Goal: Task Accomplishment & Management: Use online tool/utility

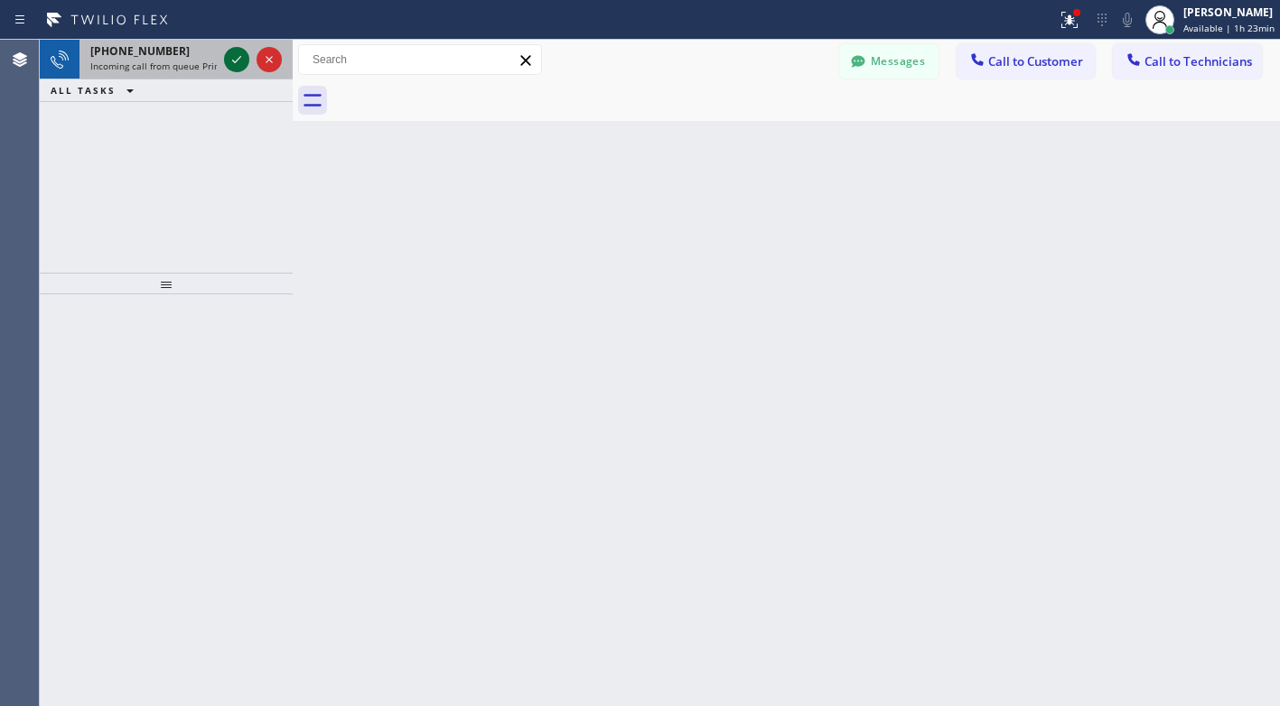
click at [241, 66] on icon at bounding box center [237, 60] width 22 height 22
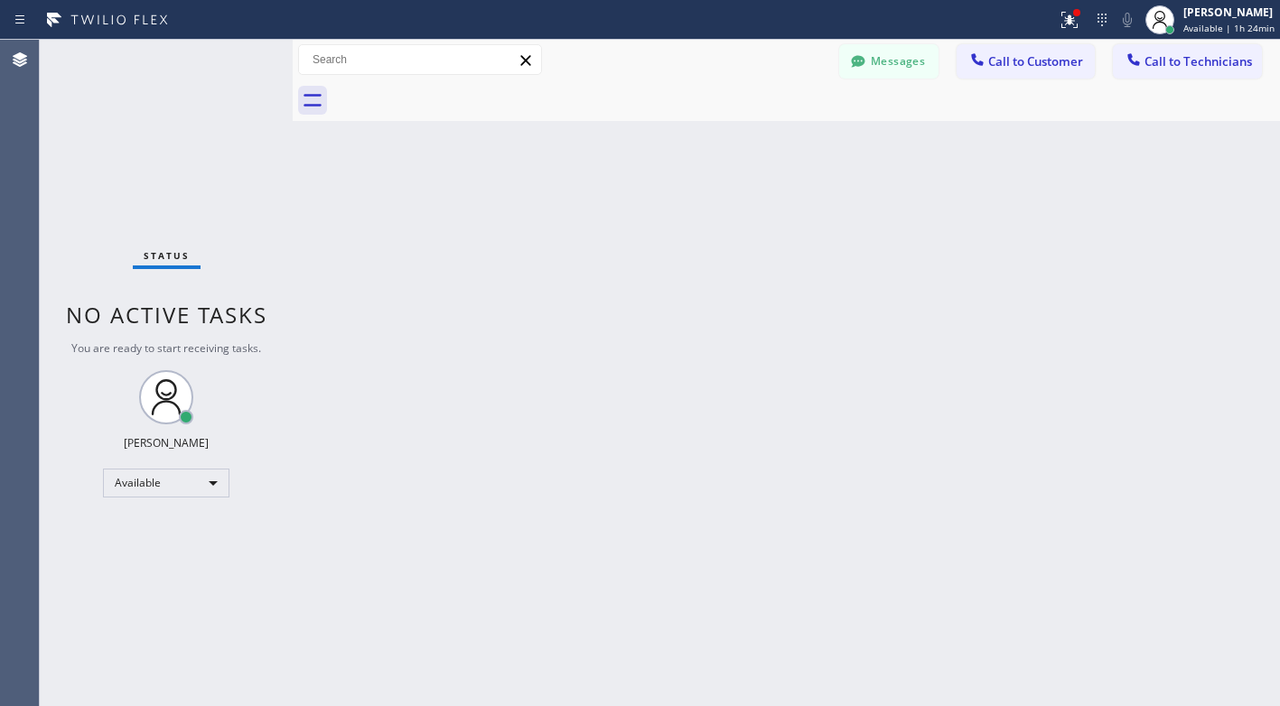
click at [95, 467] on div "Status No active tasks You are ready to start receiving tasks. Lyra Lauderez Av…" at bounding box center [166, 373] width 253 height 666
click at [116, 484] on div "Available" at bounding box center [166, 483] width 126 height 29
click at [144, 572] on li "Break" at bounding box center [165, 576] width 123 height 22
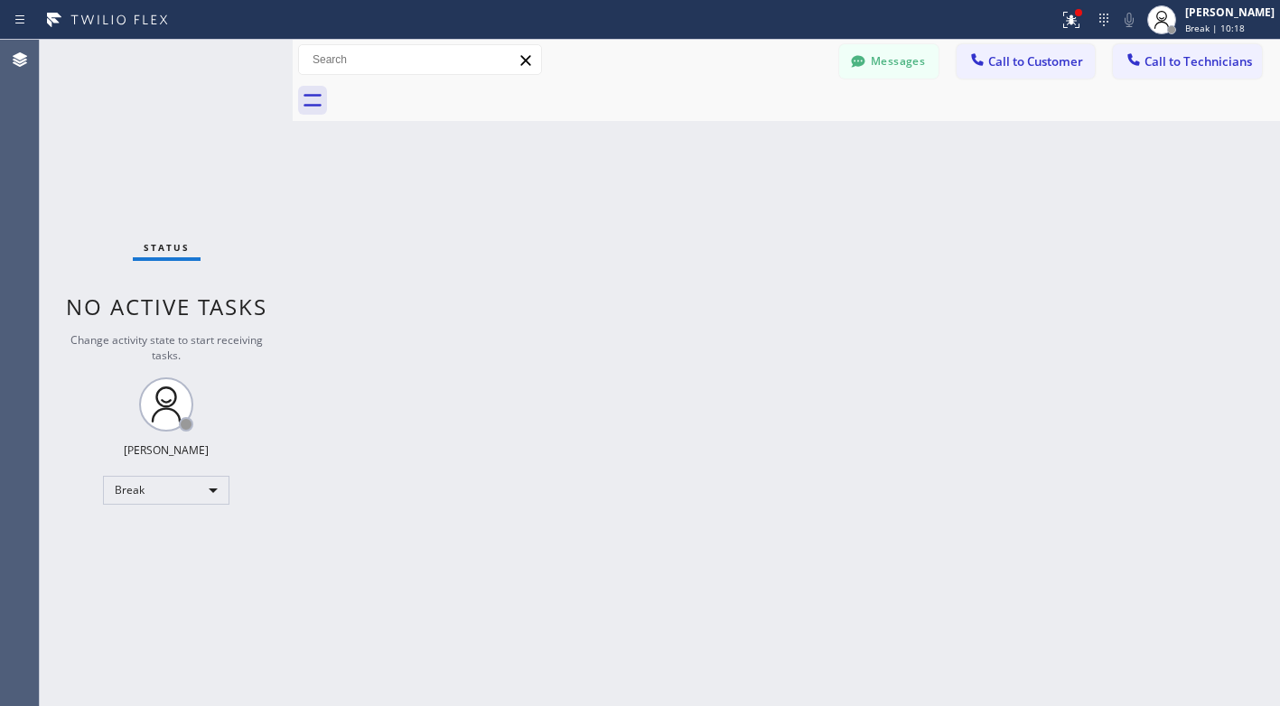
click at [426, 272] on div "Back to Dashboard Change Sender ID Customers Technicians RP [PERSON_NAME] [DATE…" at bounding box center [786, 373] width 987 height 666
click at [182, 489] on div "Break" at bounding box center [166, 490] width 126 height 29
click at [144, 535] on li "Available" at bounding box center [165, 538] width 123 height 22
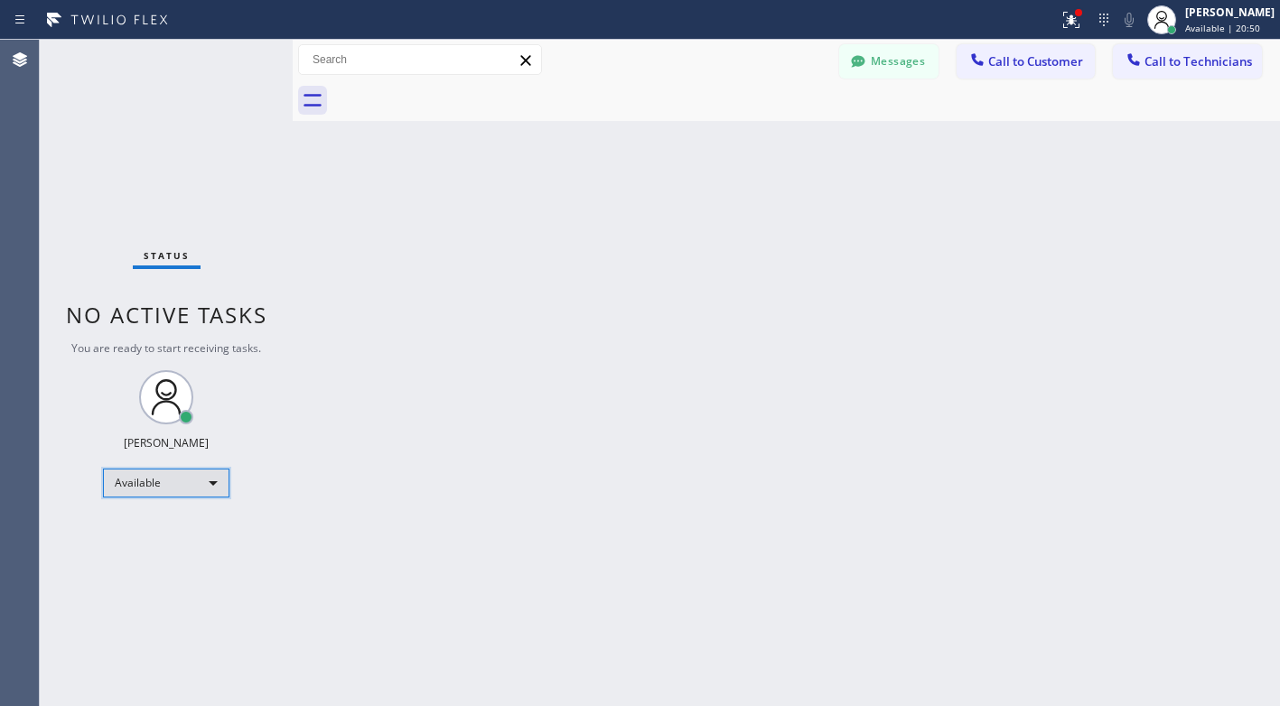
click at [197, 494] on div "Available" at bounding box center [166, 483] width 126 height 29
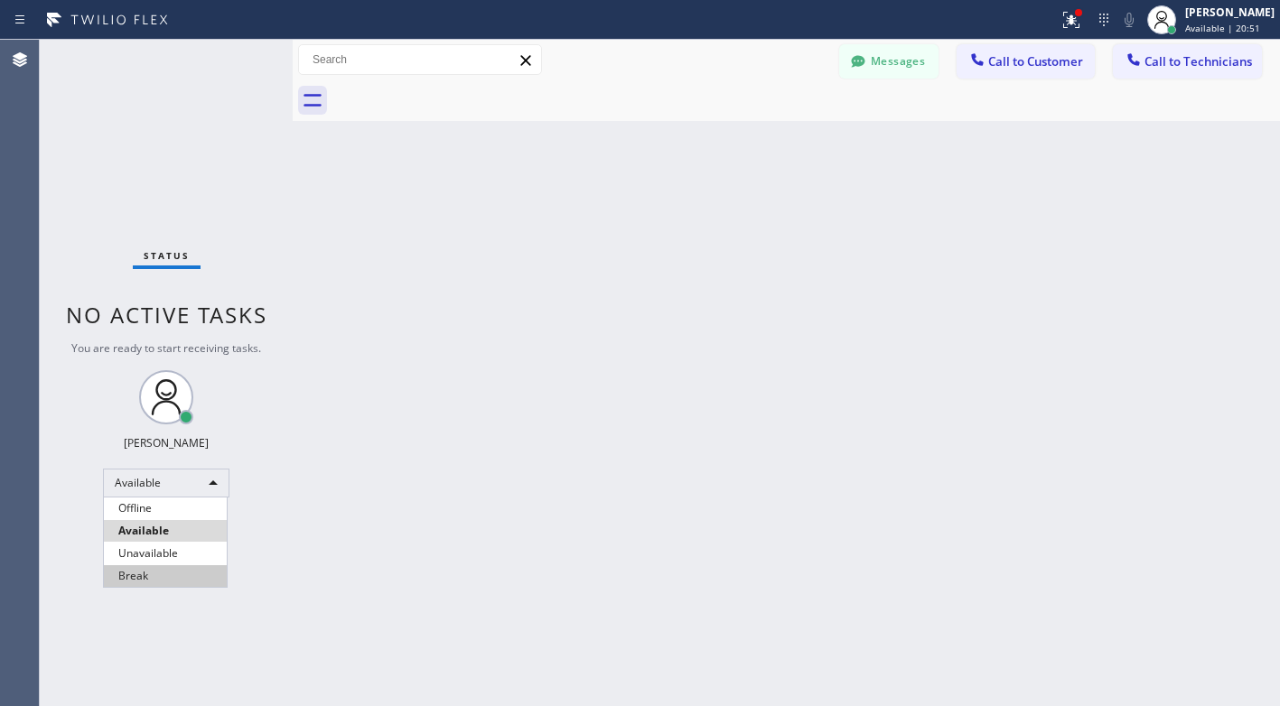
click at [138, 578] on li "Break" at bounding box center [165, 576] width 123 height 22
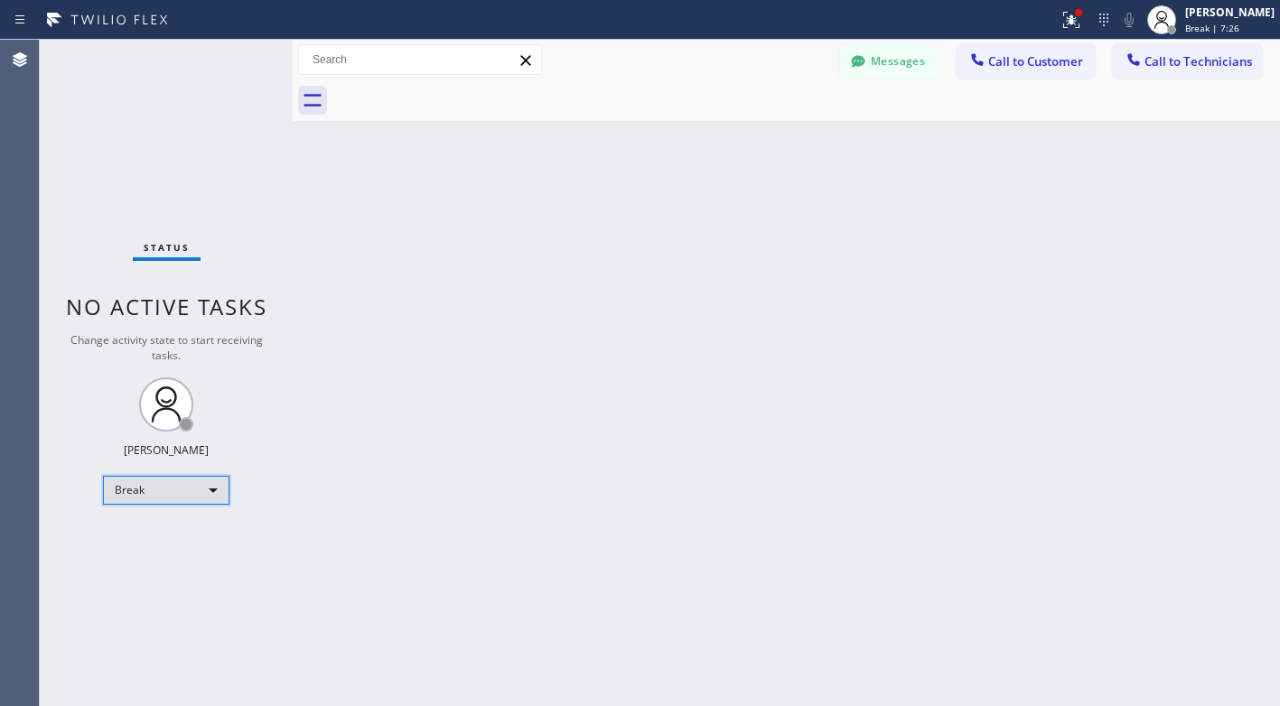
click at [145, 486] on div "Break" at bounding box center [166, 490] width 126 height 29
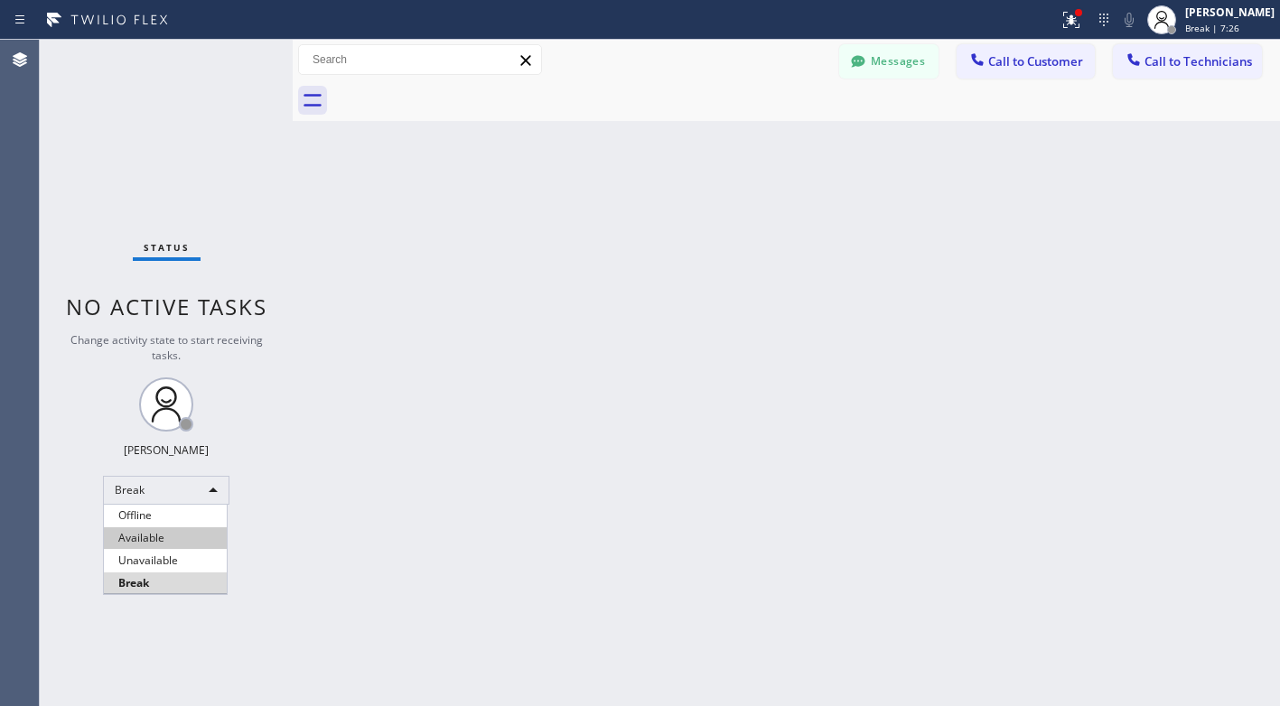
click at [162, 541] on li "Available" at bounding box center [165, 538] width 123 height 22
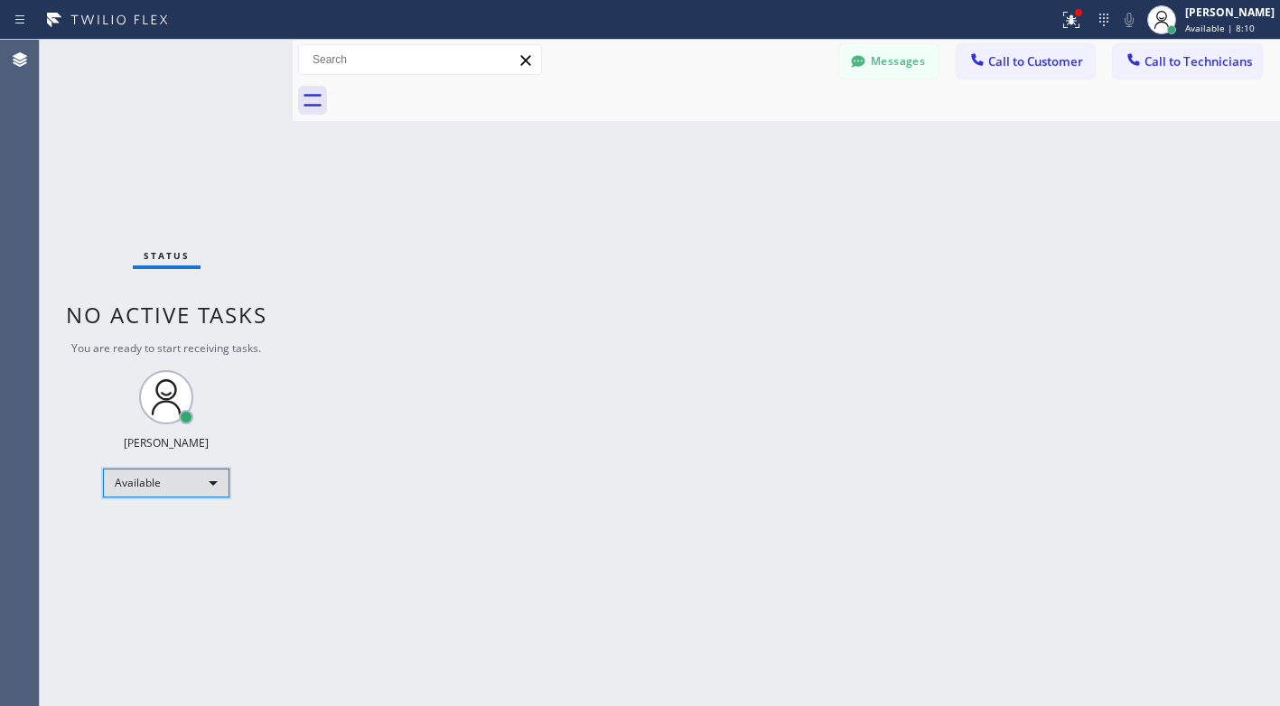
click at [137, 492] on div "Available" at bounding box center [166, 483] width 126 height 29
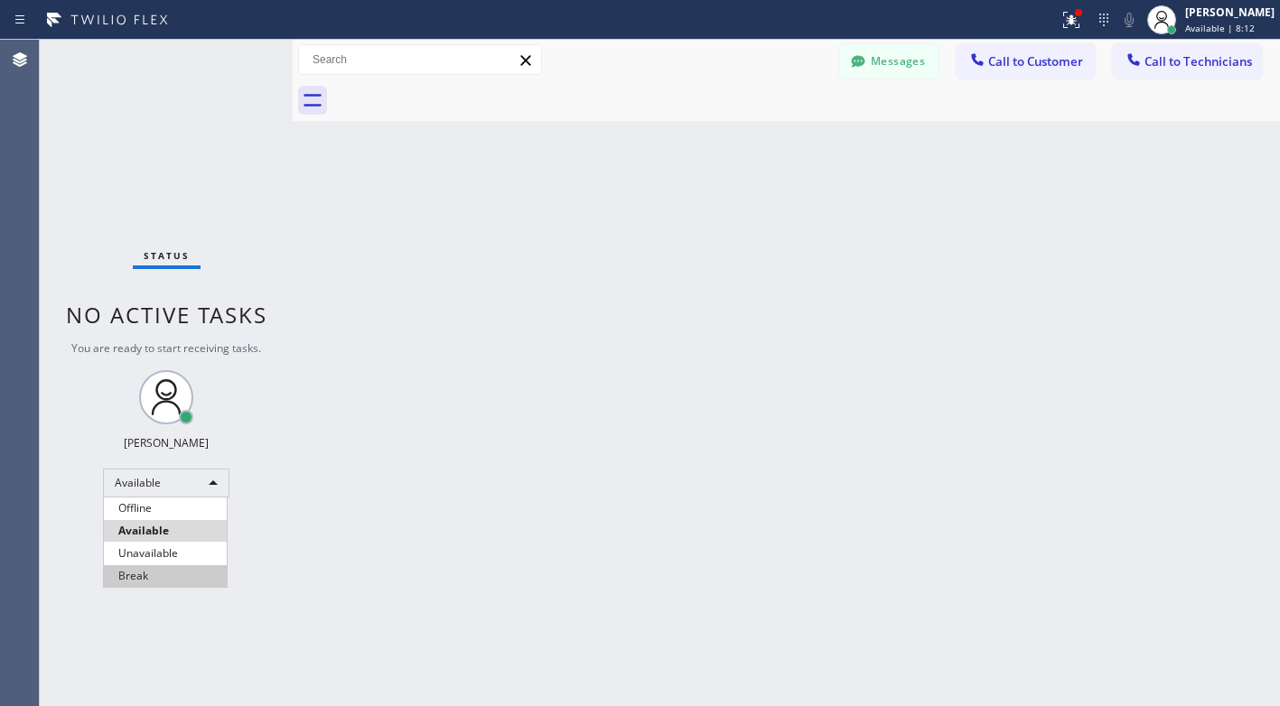
click at [126, 577] on li "Break" at bounding box center [165, 576] width 123 height 22
